Goal: Information Seeking & Learning: Understand process/instructions

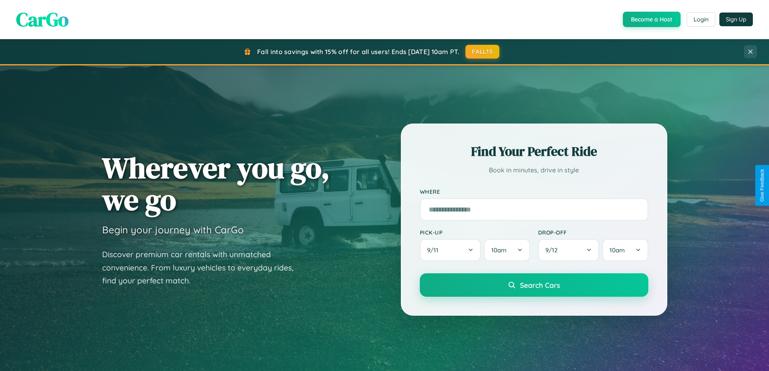
scroll to position [1554, 0]
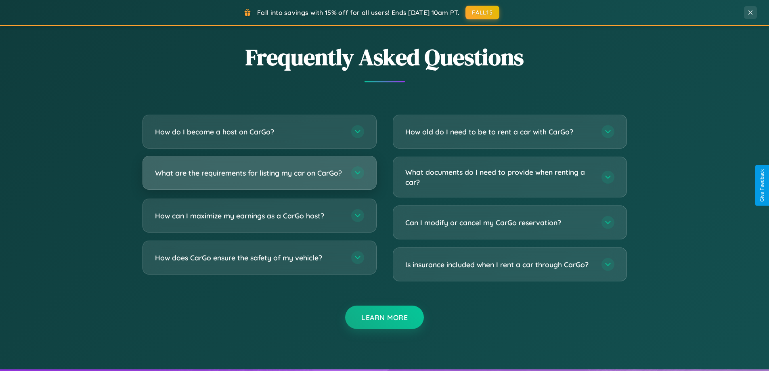
click at [259, 177] on h3 "What are the requirements for listing my car on CarGo?" at bounding box center [249, 173] width 188 height 10
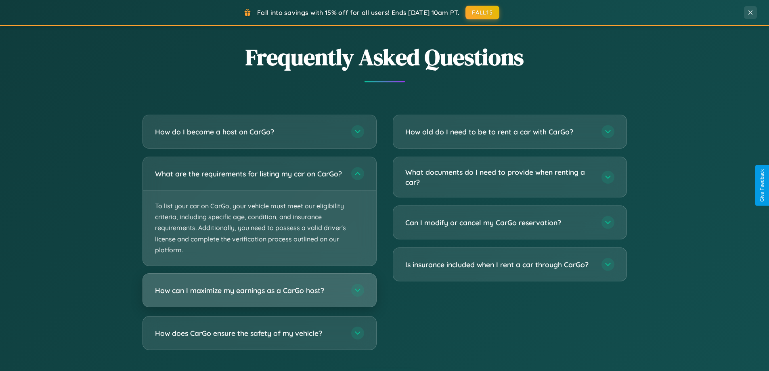
click at [259, 296] on h3 "How can I maximize my earnings as a CarGo host?" at bounding box center [249, 290] width 188 height 10
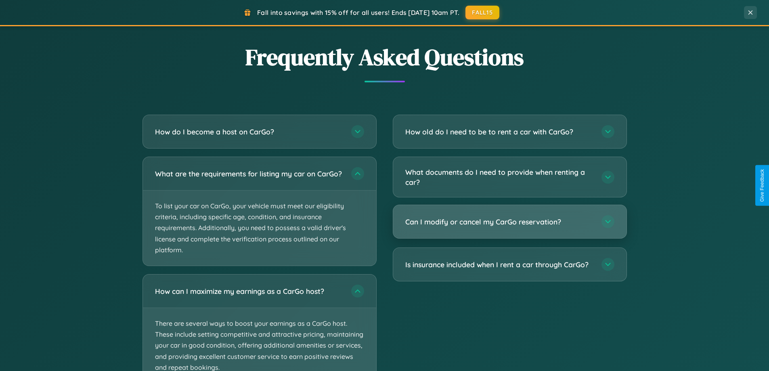
click at [510, 222] on h3 "Can I modify or cancel my CarGo reservation?" at bounding box center [499, 222] width 188 height 10
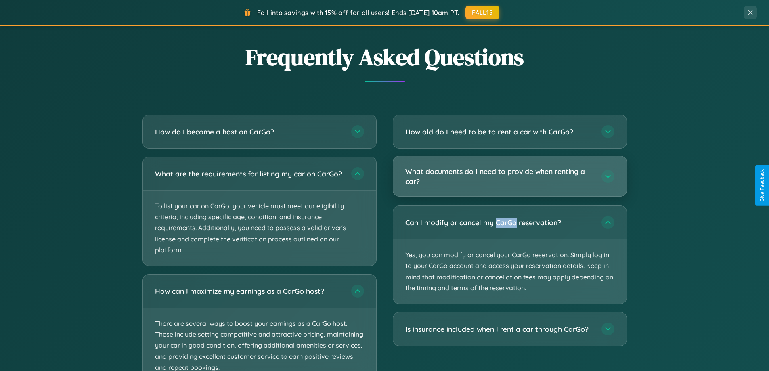
click at [510, 177] on h3 "What documents do I need to provide when renting a car?" at bounding box center [499, 176] width 188 height 20
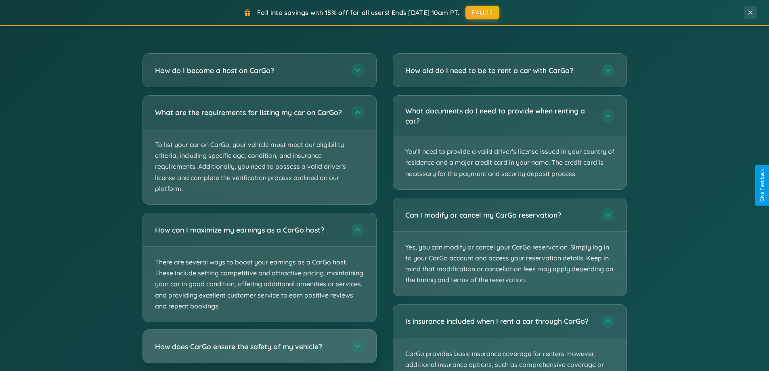
click at [259, 352] on h3 "How does CarGo ensure the safety of my vehicle?" at bounding box center [249, 347] width 188 height 10
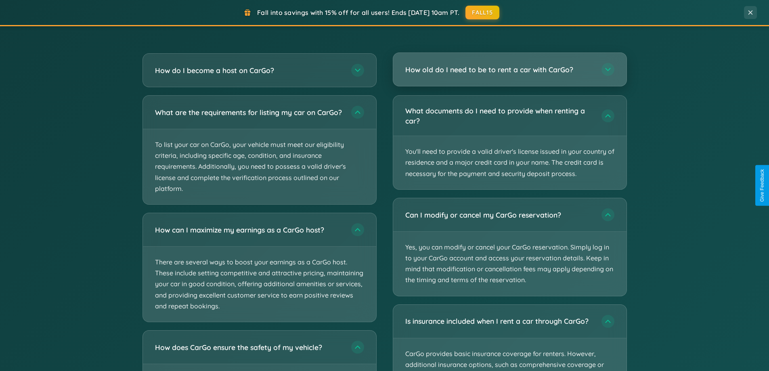
click at [510, 70] on h3 "How old do I need to be to rent a car with CarGo?" at bounding box center [499, 70] width 188 height 10
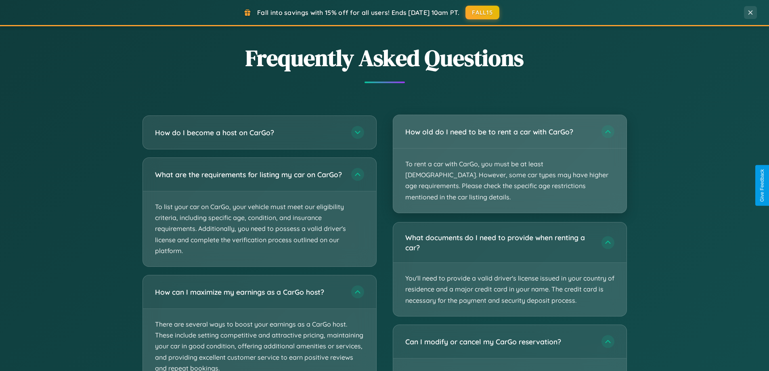
scroll to position [1297, 0]
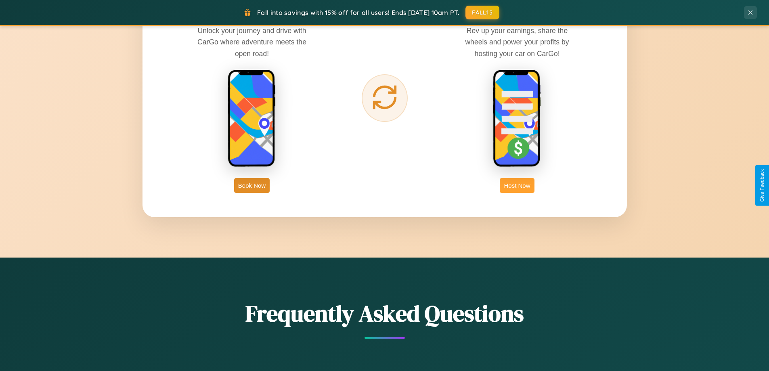
click at [517, 185] on button "Host Now" at bounding box center [517, 185] width 34 height 15
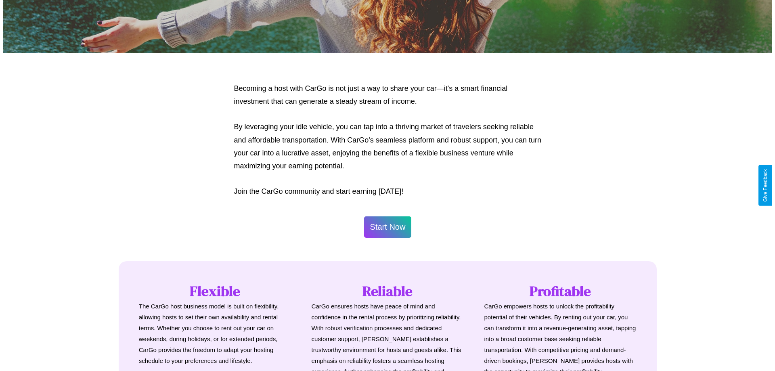
scroll to position [390, 0]
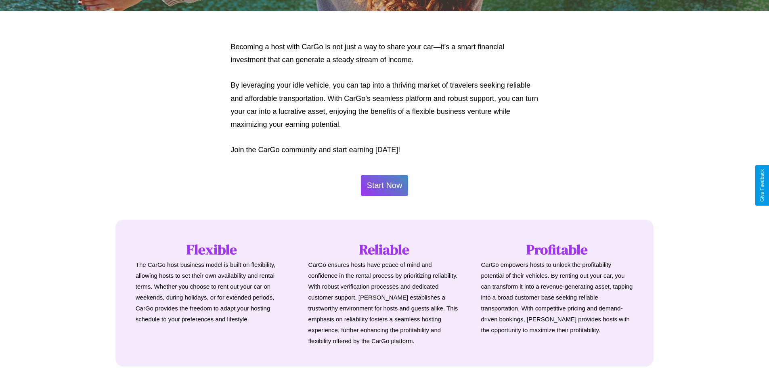
click at [384, 185] on button "Start Now" at bounding box center [385, 185] width 48 height 21
